Goal: Transaction & Acquisition: Book appointment/travel/reservation

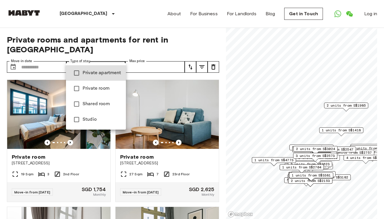
click at [110, 69] on span "Private apartment" at bounding box center [102, 72] width 39 height 7
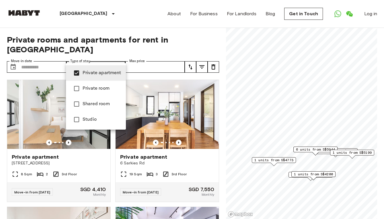
click at [107, 120] on span "Studio" at bounding box center [102, 119] width 39 height 7
type input "**********"
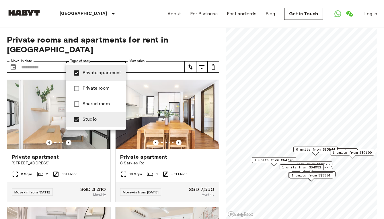
click at [172, 46] on div at bounding box center [192, 109] width 384 height 219
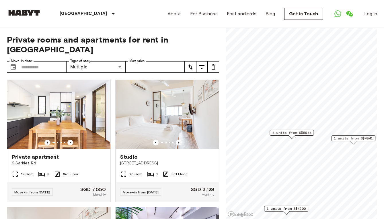
drag, startPoint x: 278, startPoint y: 66, endPoint x: 338, endPoint y: 140, distance: 95.3
click at [338, 140] on div "1 units from S$4841" at bounding box center [353, 138] width 44 height 6
